Goal: Task Accomplishment & Management: Complete application form

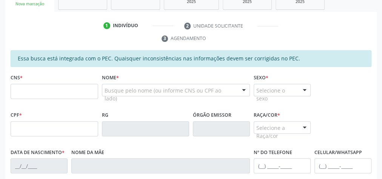
scroll to position [16, 0]
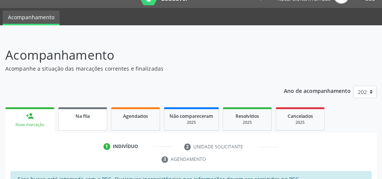
click at [92, 123] on link "Na fila" at bounding box center [82, 118] width 49 height 23
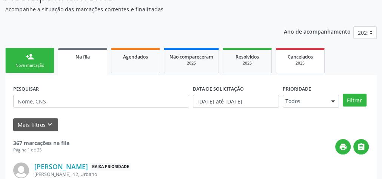
scroll to position [77, 0]
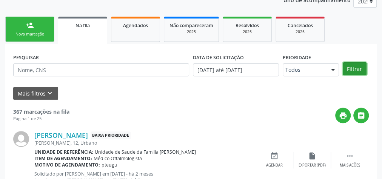
click at [353, 67] on button "Filtrar" at bounding box center [355, 68] width 24 height 13
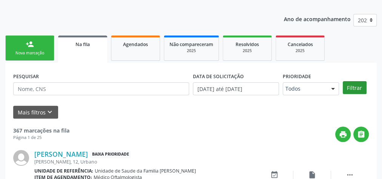
scroll to position [107, 0]
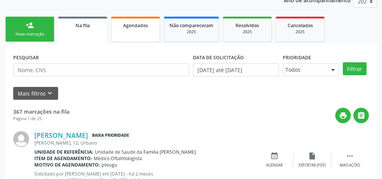
click at [152, 36] on link "Agendados" at bounding box center [135, 29] width 49 height 25
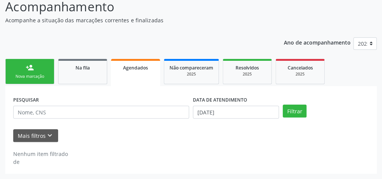
scroll to position [64, 0]
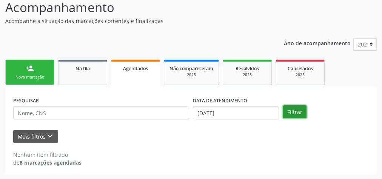
click at [302, 111] on button "Filtrar" at bounding box center [295, 111] width 24 height 13
click at [296, 108] on button "Filtrar" at bounding box center [295, 111] width 24 height 13
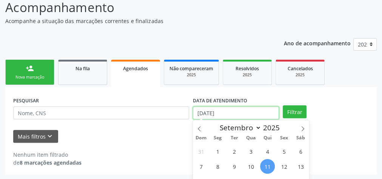
click at [203, 112] on input "11/09/2025" at bounding box center [236, 113] width 86 height 13
click at [220, 151] on span "1" at bounding box center [218, 151] width 15 height 15
type input "01/09/2025"
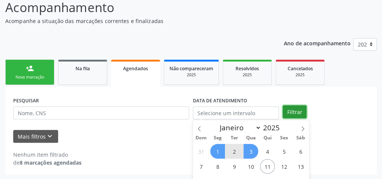
click at [302, 111] on button "Filtrar" at bounding box center [295, 111] width 24 height 13
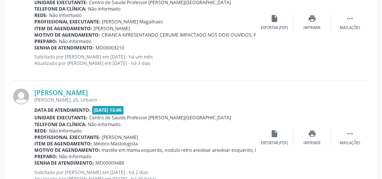
scroll to position [517, 0]
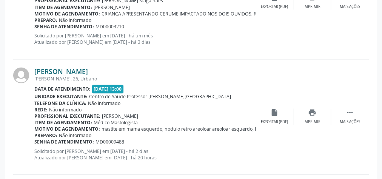
click at [88, 70] on link "Alcione Santos da Silva" at bounding box center [61, 71] width 54 height 8
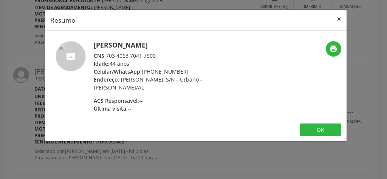
click at [341, 20] on button "×" at bounding box center [338, 19] width 15 height 19
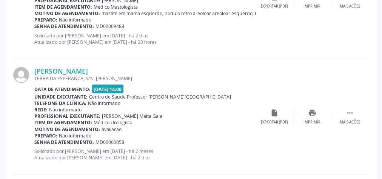
scroll to position [638, 0]
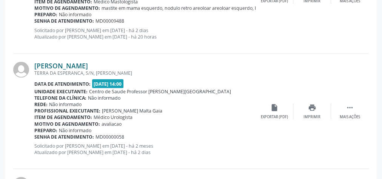
click at [77, 66] on link "[PERSON_NAME]" at bounding box center [61, 66] width 54 height 8
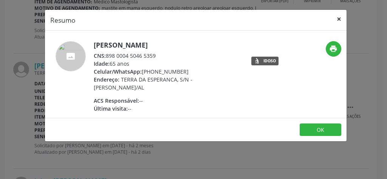
click at [341, 17] on button "×" at bounding box center [338, 19] width 15 height 19
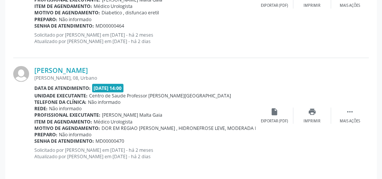
scroll to position [985, 0]
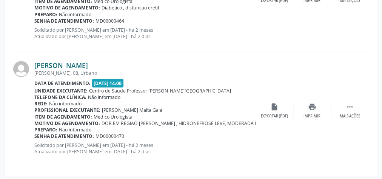
click at [88, 62] on link "Geane Felix dos Santos" at bounding box center [61, 65] width 54 height 8
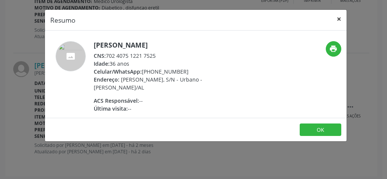
click at [340, 19] on button "×" at bounding box center [338, 19] width 15 height 19
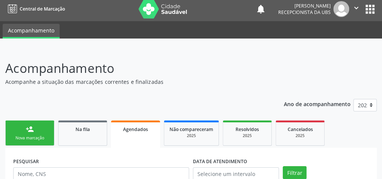
scroll to position [0, 0]
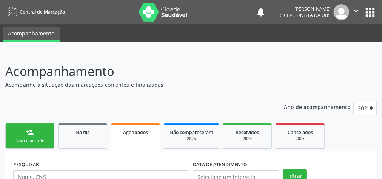
click at [130, 136] on div "Agendados" at bounding box center [135, 132] width 39 height 8
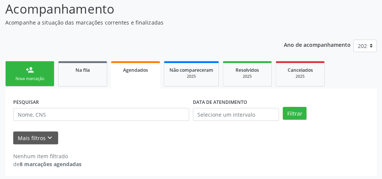
scroll to position [64, 0]
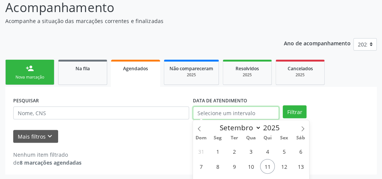
click at [233, 110] on input "text" at bounding box center [236, 113] width 86 height 13
click at [217, 147] on span "1" at bounding box center [218, 151] width 15 height 15
type input "01/09/2025"
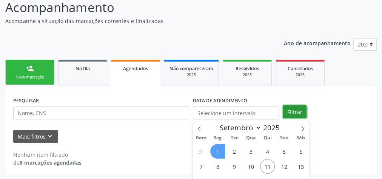
click at [290, 110] on button "Filtrar" at bounding box center [295, 111] width 24 height 13
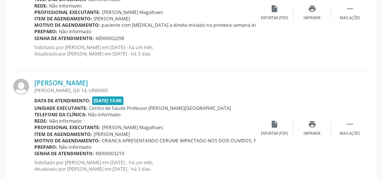
scroll to position [481, 0]
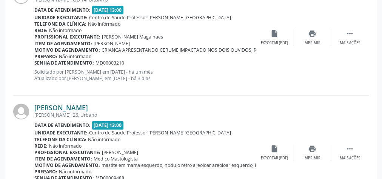
click at [85, 108] on link "Alcione Santos da Silva" at bounding box center [61, 108] width 54 height 8
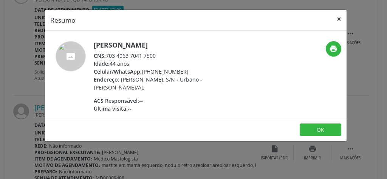
click at [341, 22] on button "×" at bounding box center [338, 19] width 15 height 19
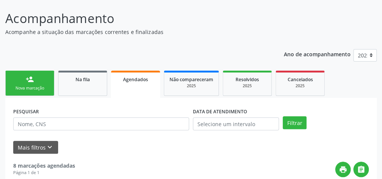
scroll to position [0, 0]
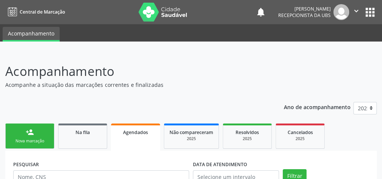
drag, startPoint x: 186, startPoint y: 96, endPoint x: 181, endPoint y: 94, distance: 4.3
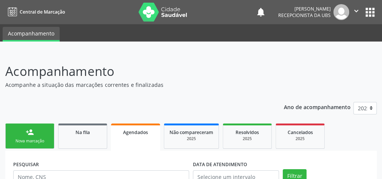
drag, startPoint x: 181, startPoint y: 94, endPoint x: 138, endPoint y: 61, distance: 54.7
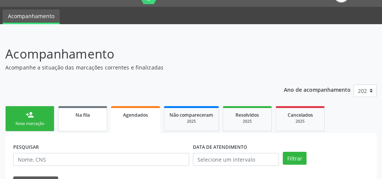
scroll to position [30, 0]
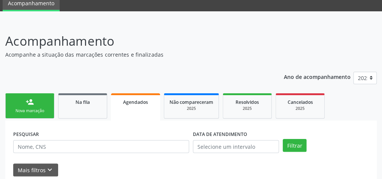
click at [41, 108] on div "Nova marcação" at bounding box center [30, 111] width 38 height 6
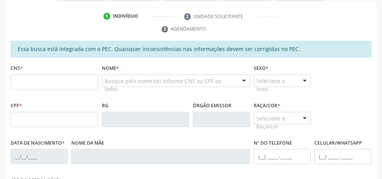
scroll to position [151, 0]
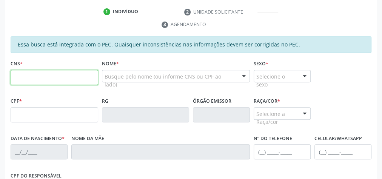
click at [79, 73] on input "text" at bounding box center [55, 77] width 88 height 15
type input "702 9085 3800 4177"
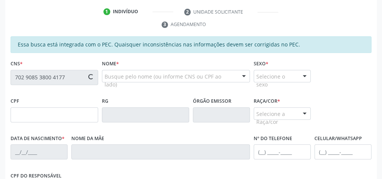
type input "024.011.234-23"
type input "23/11/1961"
type input "Ilda Maria da Conceicao"
type input "(82) 99422-1840"
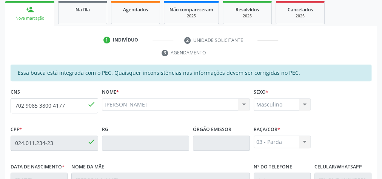
scroll to position [0, 0]
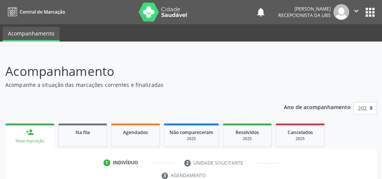
drag, startPoint x: 0, startPoint y: 0, endPoint x: 218, endPoint y: 47, distance: 222.7
click at [218, 47] on div at bounding box center [191, 47] width 382 height 11
click at [201, 69] on p "Acompanhamento" at bounding box center [135, 71] width 260 height 19
click at [203, 68] on p "Acompanhamento" at bounding box center [135, 71] width 260 height 19
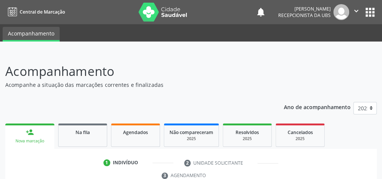
click at [203, 68] on p "Acompanhamento" at bounding box center [135, 71] width 260 height 19
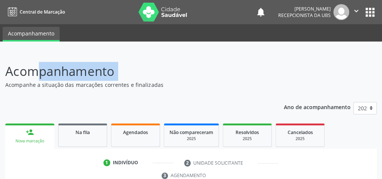
click at [203, 68] on p "Acompanhamento" at bounding box center [135, 71] width 260 height 19
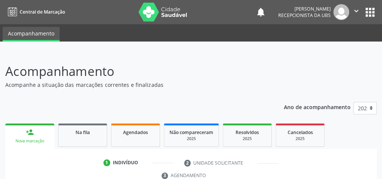
click at [203, 68] on p "Acompanhamento" at bounding box center [135, 71] width 260 height 19
click at [192, 70] on p "Acompanhamento" at bounding box center [135, 71] width 260 height 19
click at [192, 76] on p "Acompanhamento" at bounding box center [135, 71] width 260 height 19
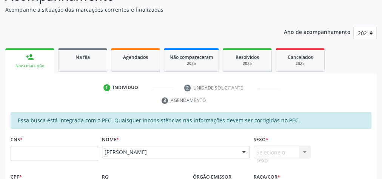
scroll to position [91, 0]
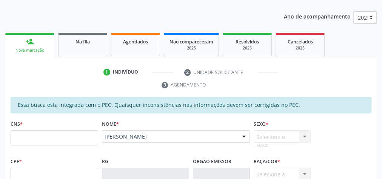
click at [60, 127] on div "CNS *" at bounding box center [55, 132] width 88 height 27
click at [62, 133] on input "text" at bounding box center [55, 137] width 88 height 15
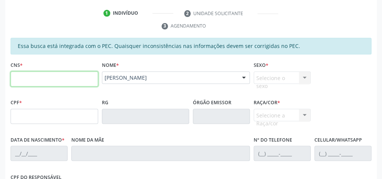
scroll to position [151, 0]
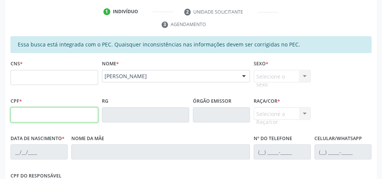
click at [61, 118] on input "text" at bounding box center [55, 114] width 88 height 15
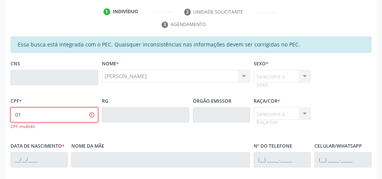
type input "0"
type input "013.434.014-02"
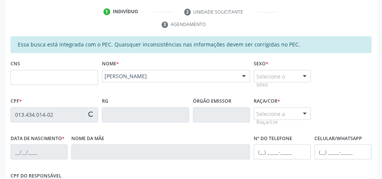
type input "705 5084 2539 4210"
type input "14/06/1944"
type input "Anestina Maria da Conceicao"
type input "(82) 98833-5091"
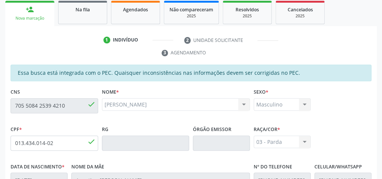
scroll to position [0, 0]
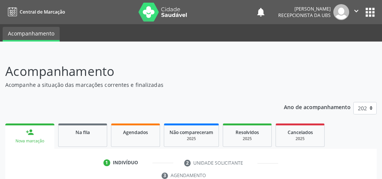
scroll to position [137, 0]
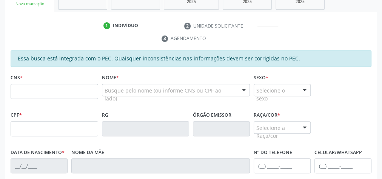
click at [245, 137] on fieldset "Órgão emissor" at bounding box center [221, 126] width 57 height 32
click at [246, 135] on fieldset "Órgão emissor" at bounding box center [221, 126] width 57 height 32
drag, startPoint x: 246, startPoint y: 135, endPoint x: 376, endPoint y: 76, distance: 143.4
click at [376, 76] on div "Essa busca está integrada com o PEC. Quaisquer inconsistências nas informações …" at bounding box center [191, 181] width 372 height 262
click at [8, 93] on div "Essa busca está integrada com o PEC. Quaisquer inconsistências nas informações …" at bounding box center [191, 181] width 372 height 262
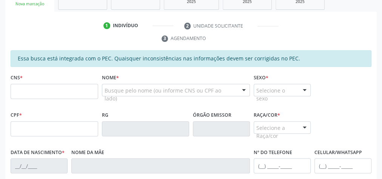
click at [9, 93] on div "CNS *" at bounding box center [54, 90] width 91 height 37
click at [9, 95] on div "CNS *" at bounding box center [54, 90] width 91 height 37
drag, startPoint x: 4, startPoint y: 95, endPoint x: 307, endPoint y: 21, distance: 312.4
click at [307, 21] on ul "1 Indivíduo 2 Unidade solicitante 3 Agendamento" at bounding box center [191, 32] width 372 height 25
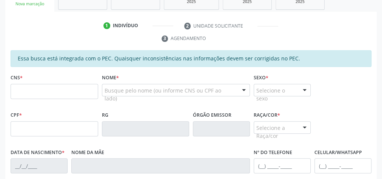
click at [307, 21] on ul "1 Indivíduo 2 Unidade solicitante 3 Agendamento" at bounding box center [191, 32] width 372 height 25
click at [320, 27] on ul "1 Indivíduo 2 Unidade solicitante 3 Agendamento" at bounding box center [191, 32] width 372 height 25
click at [314, 53] on div "Essa busca está integrada com o PEC. Quaisquer inconsistências nas informações …" at bounding box center [191, 58] width 361 height 17
click at [303, 24] on ul "1 Indivíduo 2 Unidade solicitante 3 Agendamento" at bounding box center [191, 32] width 372 height 25
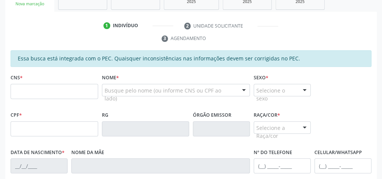
drag, startPoint x: 319, startPoint y: 26, endPoint x: 344, endPoint y: 33, distance: 25.5
click at [344, 33] on ul "1 Indivíduo 2 Unidade solicitante 3 Agendamento" at bounding box center [191, 32] width 372 height 25
click at [337, 23] on ul "1 Indivíduo 2 Unidade solicitante 3 Agendamento" at bounding box center [191, 32] width 372 height 25
drag, startPoint x: 331, startPoint y: 24, endPoint x: 355, endPoint y: 23, distance: 23.4
click at [355, 23] on ul "1 Indivíduo 2 Unidade solicitante 3 Agendamento" at bounding box center [191, 32] width 372 height 25
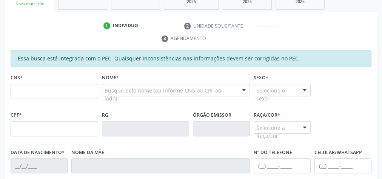
click at [357, 32] on ul "1 Indivíduo 2 Unidade solicitante 3 Agendamento" at bounding box center [191, 32] width 372 height 25
drag, startPoint x: 357, startPoint y: 32, endPoint x: 346, endPoint y: 18, distance: 17.8
click at [346, 18] on div "1 Indivíduo 2 Unidade solicitante 3 Agendamento Essa busca está integrada com o…" at bounding box center [191, 162] width 372 height 301
click at [345, 17] on div "1 Indivíduo 2 Unidade solicitante 3 Agendamento Essa busca está integrada com o…" at bounding box center [191, 162] width 372 height 301
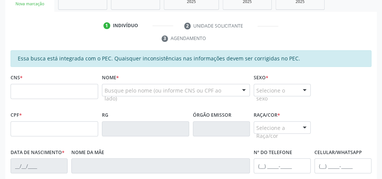
drag, startPoint x: 345, startPoint y: 17, endPoint x: 372, endPoint y: 20, distance: 27.0
click at [372, 20] on ul "1 Indivíduo 2 Unidade solicitante 3 Agendamento" at bounding box center [191, 32] width 372 height 25
click at [371, 20] on ul "1 Indivíduo 2 Unidade solicitante 3 Agendamento" at bounding box center [191, 32] width 372 height 25
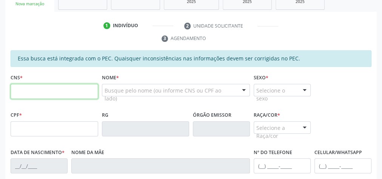
click at [68, 89] on input "text" at bounding box center [55, 91] width 88 height 15
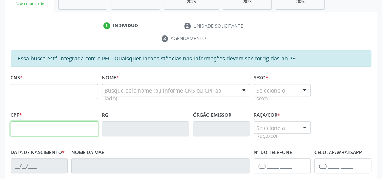
click at [26, 130] on input "text" at bounding box center [55, 128] width 88 height 15
type input "9"
type input "097.985.514-43"
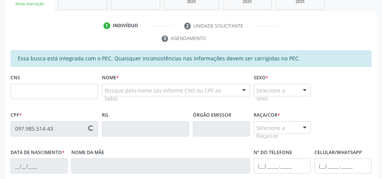
type input "705 0062 9589 8454"
type input "[DATE]"
type input "[PERSON_NAME]"
type input "[PHONE_NUMBER]"
type input "01"
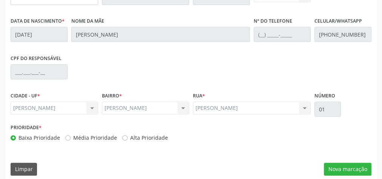
scroll to position [274, 0]
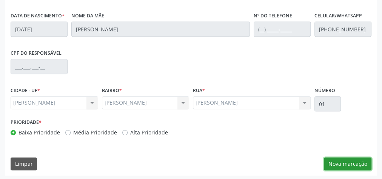
click at [344, 164] on button "Nova marcação" at bounding box center [348, 164] width 48 height 13
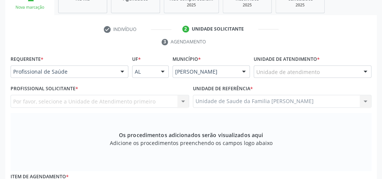
scroll to position [93, 0]
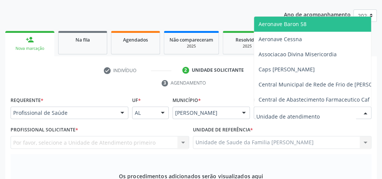
click at [347, 110] on div at bounding box center [313, 113] width 118 height 13
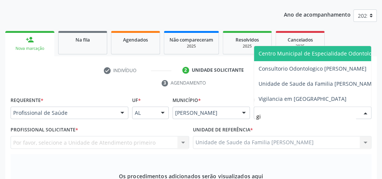
type input "gis"
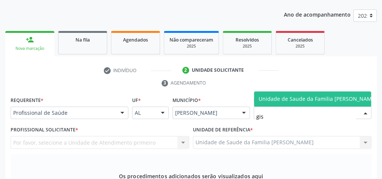
click at [324, 96] on span "Unidade de Saude da Familia [PERSON_NAME]" at bounding box center [318, 98] width 118 height 7
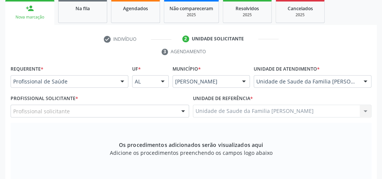
scroll to position [153, 0]
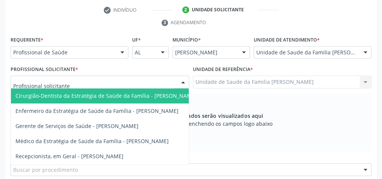
click at [184, 82] on div at bounding box center [183, 82] width 11 height 13
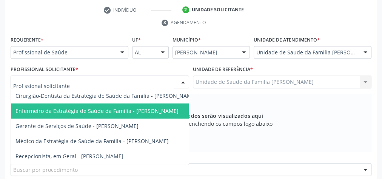
click at [135, 108] on span "Enfermeiro da Estratégia de Saúde da Família - [PERSON_NAME]" at bounding box center [96, 110] width 163 height 7
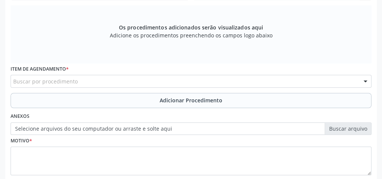
scroll to position [244, 0]
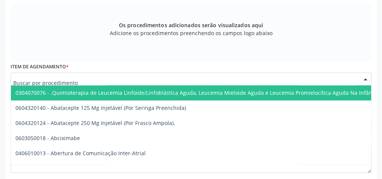
click at [130, 78] on div at bounding box center [191, 79] width 361 height 13
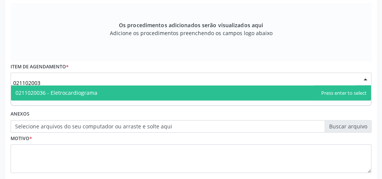
type input "0211020036"
click at [74, 89] on span "0211020036 - Eletrocardiograma" at bounding box center [56, 92] width 82 height 7
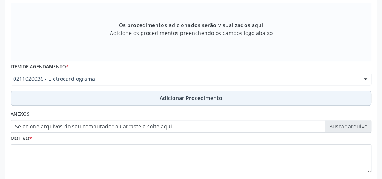
click at [196, 94] on span "Adicionar Procedimento" at bounding box center [191, 98] width 63 height 8
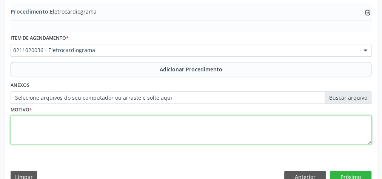
click at [125, 123] on textarea at bounding box center [191, 130] width 361 height 29
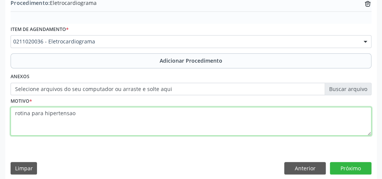
scroll to position [257, 0]
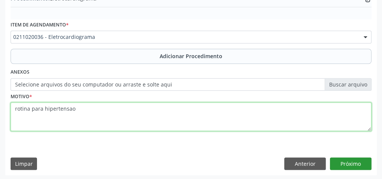
type textarea "rotina para hipertensao"
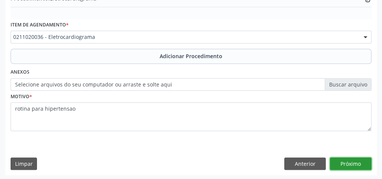
click at [354, 160] on button "Próximo" at bounding box center [351, 164] width 42 height 13
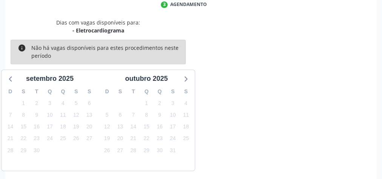
scroll to position [200, 0]
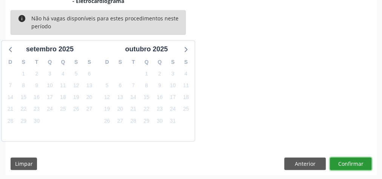
click at [354, 160] on button "Confirmar" at bounding box center [351, 164] width 42 height 13
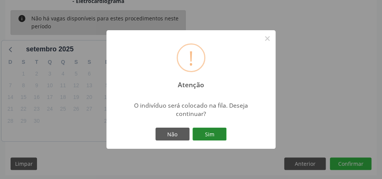
click at [207, 131] on button "Sim" at bounding box center [210, 134] width 34 height 13
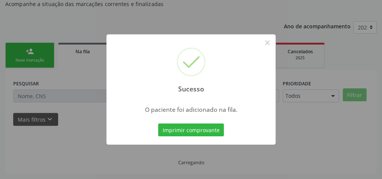
scroll to position [80, 0]
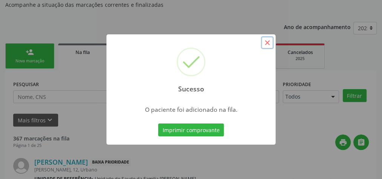
click at [269, 40] on button "×" at bounding box center [267, 42] width 13 height 13
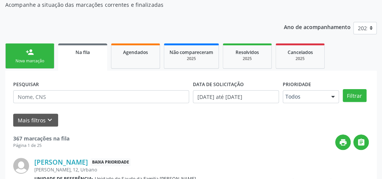
click at [46, 59] on div "Nova marcação" at bounding box center [30, 61] width 38 height 6
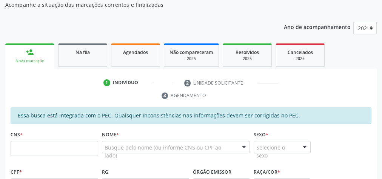
click at [46, 59] on div "Nova marcação" at bounding box center [30, 61] width 39 height 6
